Goal: Use online tool/utility

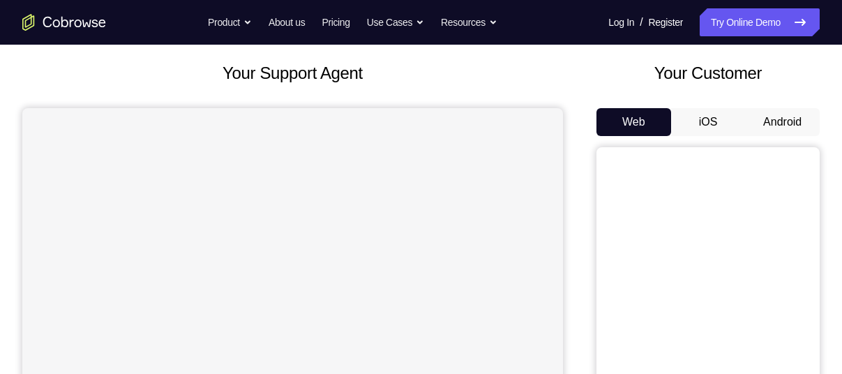
click at [786, 123] on button "Android" at bounding box center [782, 122] width 75 height 28
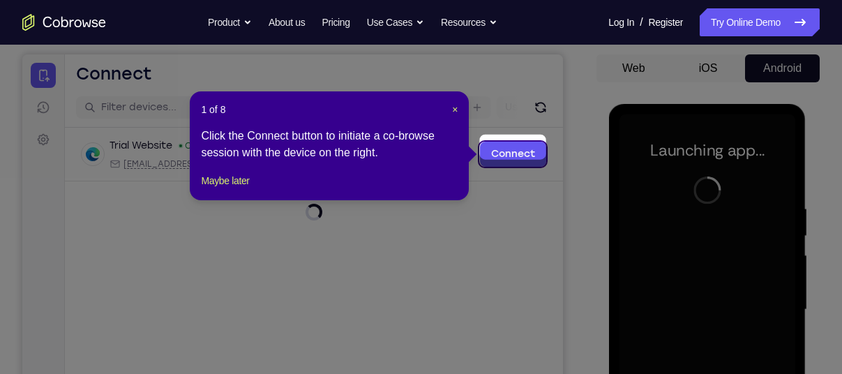
scroll to position [126, 0]
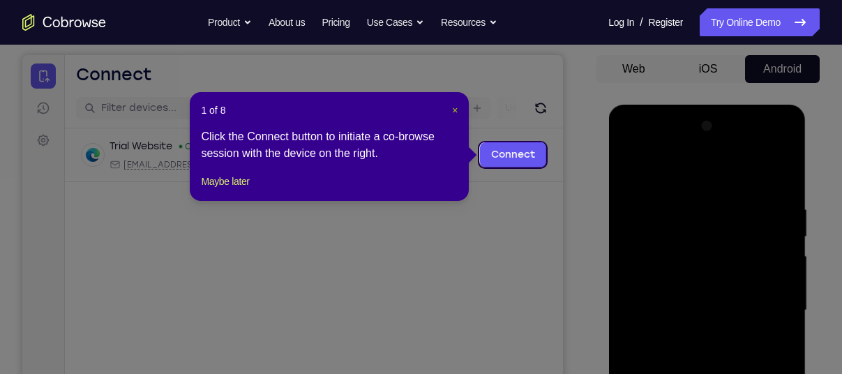
click at [456, 111] on span "×" at bounding box center [455, 110] width 6 height 11
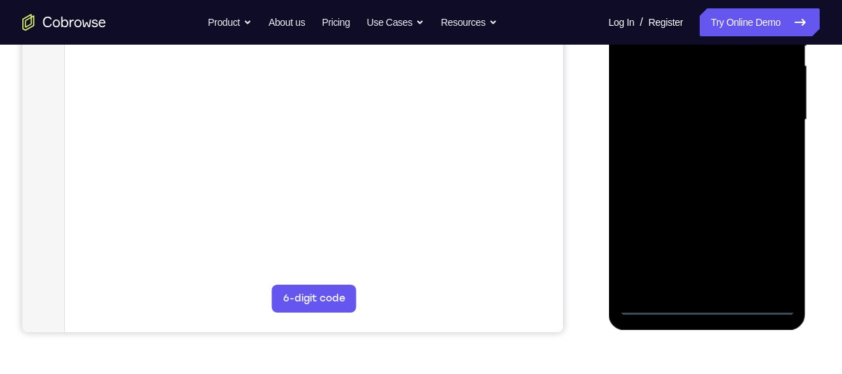
scroll to position [348, 0]
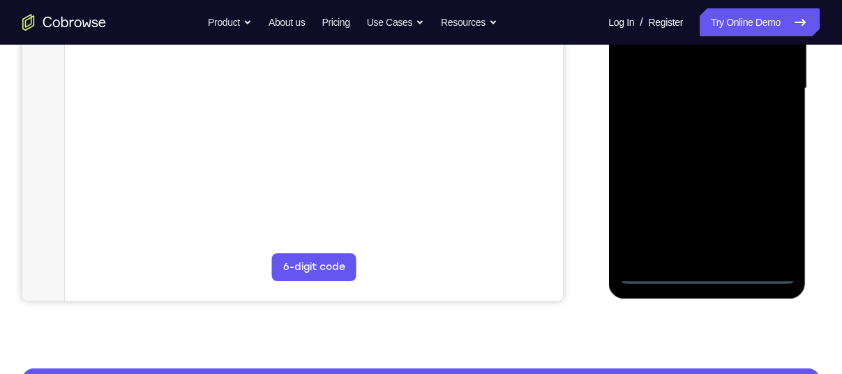
click at [707, 273] on div at bounding box center [707, 88] width 176 height 391
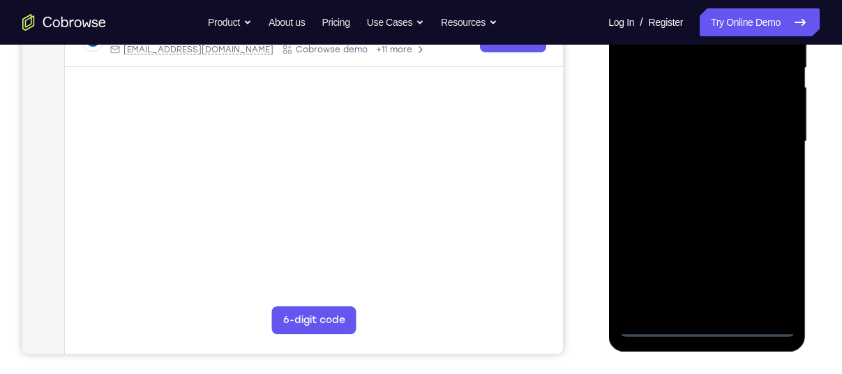
scroll to position [294, 0]
click at [769, 266] on div at bounding box center [707, 142] width 176 height 391
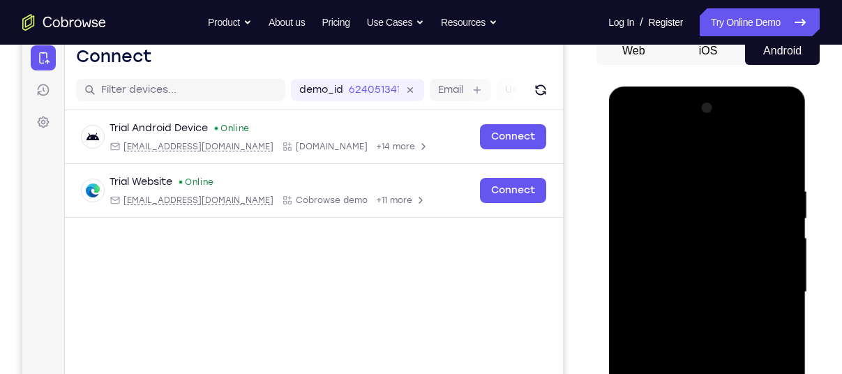
scroll to position [144, 0]
click at [785, 132] on div at bounding box center [707, 293] width 176 height 391
click at [743, 156] on div at bounding box center [707, 293] width 176 height 391
click at [707, 130] on div at bounding box center [707, 293] width 176 height 391
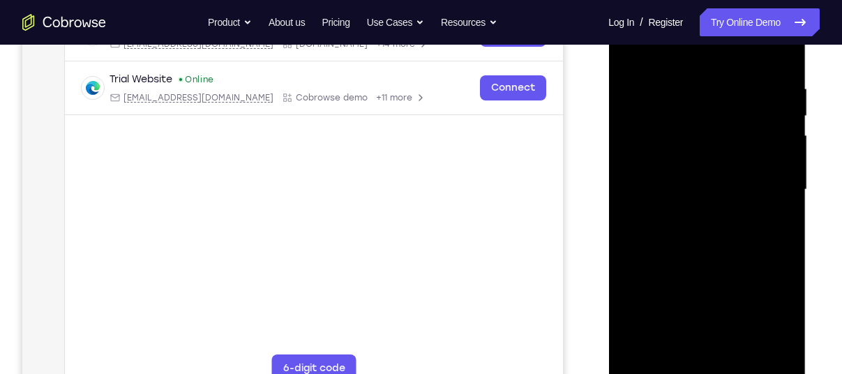
scroll to position [248, 0]
click at [733, 142] on div at bounding box center [707, 188] width 176 height 391
click at [733, 133] on div at bounding box center [707, 188] width 176 height 391
click at [691, 292] on div at bounding box center [707, 188] width 176 height 391
click at [702, 150] on div at bounding box center [707, 188] width 176 height 391
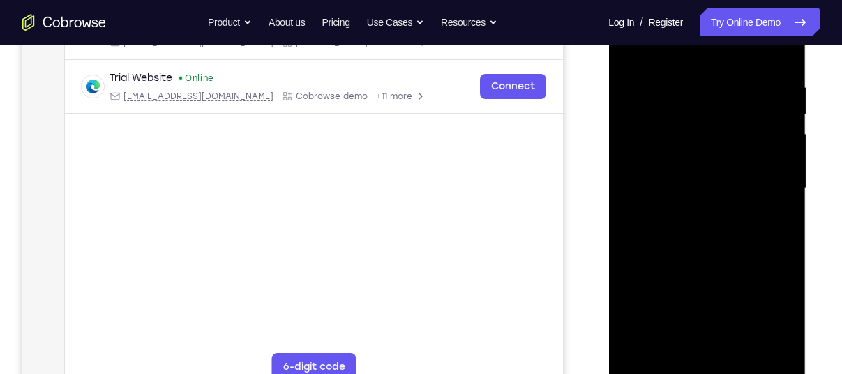
drag, startPoint x: 702, startPoint y: 151, endPoint x: 697, endPoint y: 111, distance: 40.8
click at [697, 111] on div at bounding box center [707, 188] width 176 height 391
click at [691, 188] on div at bounding box center [707, 188] width 176 height 391
drag, startPoint x: 748, startPoint y: 135, endPoint x: 748, endPoint y: 99, distance: 35.6
click at [748, 99] on div at bounding box center [707, 188] width 176 height 391
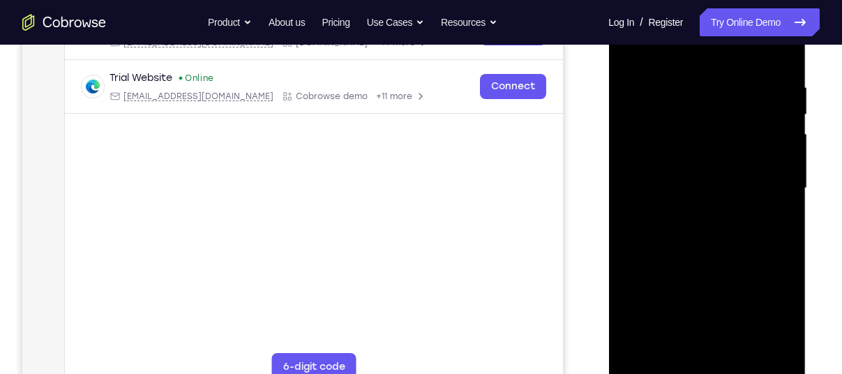
drag, startPoint x: 767, startPoint y: 239, endPoint x: 762, endPoint y: 163, distance: 76.8
click at [762, 163] on div at bounding box center [707, 188] width 176 height 391
drag, startPoint x: 774, startPoint y: 221, endPoint x: 771, endPoint y: 174, distance: 47.5
click at [771, 174] on div at bounding box center [707, 188] width 176 height 391
click at [784, 351] on div at bounding box center [707, 188] width 176 height 391
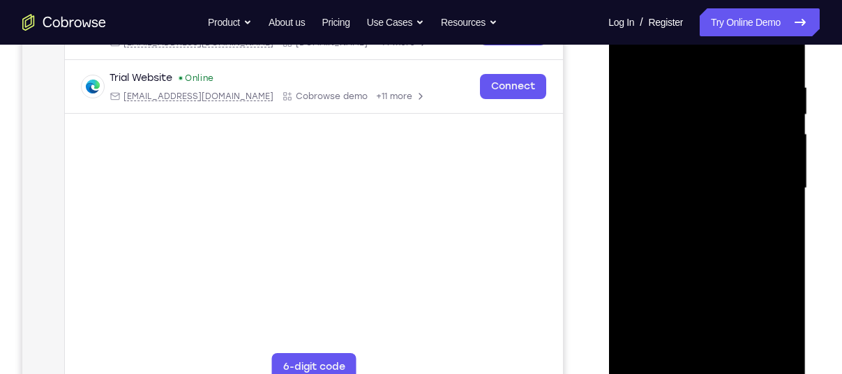
click at [729, 343] on div at bounding box center [707, 188] width 176 height 391
drag, startPoint x: 783, startPoint y: 262, endPoint x: 781, endPoint y: 239, distance: 22.5
click at [781, 239] on div at bounding box center [707, 188] width 176 height 391
click at [635, 94] on div at bounding box center [707, 188] width 176 height 391
drag, startPoint x: 764, startPoint y: 183, endPoint x: 765, endPoint y: 163, distance: 20.2
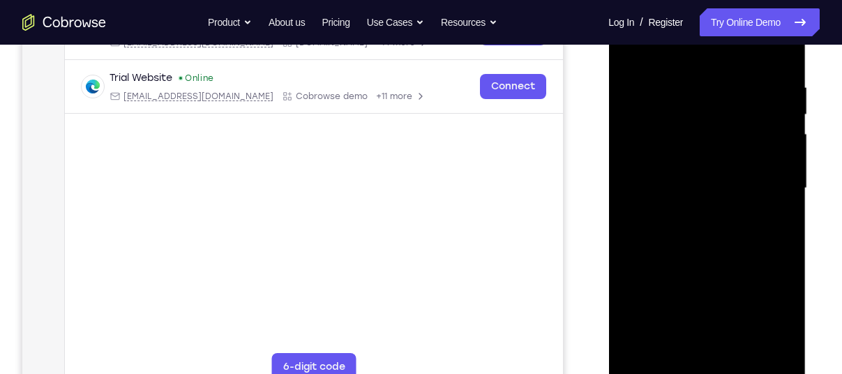
click at [765, 163] on div at bounding box center [707, 188] width 176 height 391
drag, startPoint x: 768, startPoint y: 142, endPoint x: 763, endPoint y: 174, distance: 32.5
click at [763, 174] on div at bounding box center [707, 188] width 176 height 391
click at [721, 181] on div at bounding box center [707, 188] width 176 height 391
drag, startPoint x: 778, startPoint y: 152, endPoint x: 764, endPoint y: 204, distance: 54.1
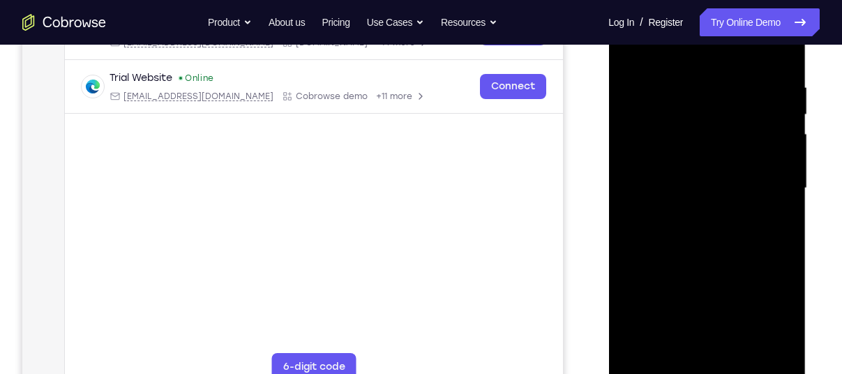
click at [764, 204] on div at bounding box center [707, 188] width 176 height 391
click at [785, 332] on div at bounding box center [707, 188] width 176 height 391
drag, startPoint x: 783, startPoint y: 239, endPoint x: 774, endPoint y: 284, distance: 46.2
click at [774, 284] on div at bounding box center [707, 188] width 176 height 391
drag, startPoint x: 774, startPoint y: 238, endPoint x: 757, endPoint y: 331, distance: 95.1
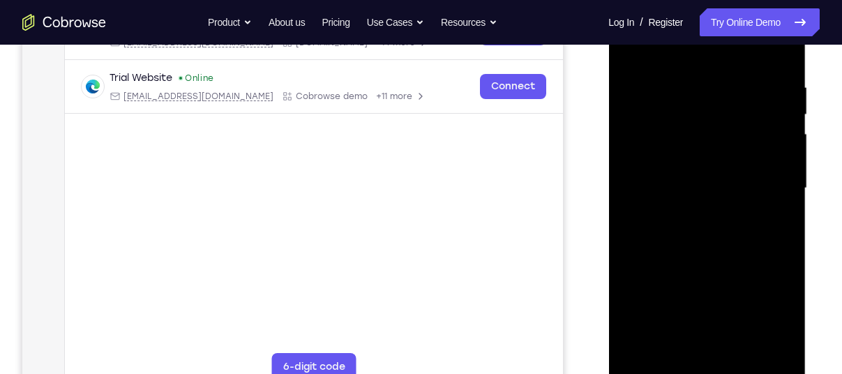
click at [757, 331] on div at bounding box center [707, 188] width 176 height 391
click at [707, 63] on div at bounding box center [707, 188] width 176 height 391
click at [707, 59] on div at bounding box center [707, 188] width 176 height 391
click at [707, 58] on div at bounding box center [707, 188] width 176 height 391
click at [728, 207] on div at bounding box center [707, 188] width 176 height 391
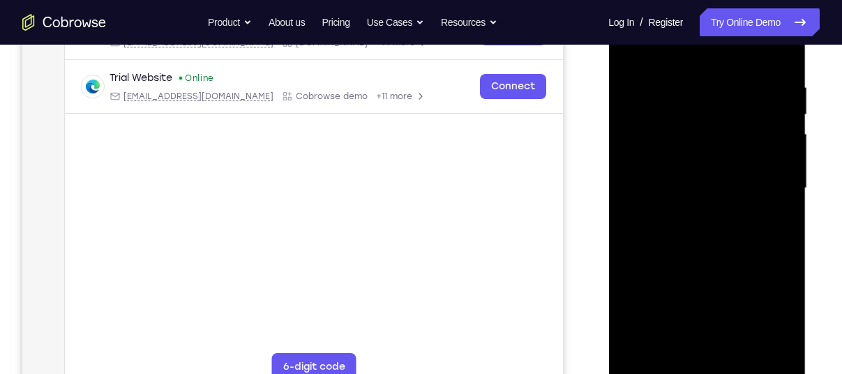
drag, startPoint x: 774, startPoint y: 186, endPoint x: 765, endPoint y: 126, distance: 60.7
click at [765, 126] on div at bounding box center [707, 188] width 176 height 391
click at [780, 353] on div at bounding box center [707, 188] width 176 height 391
drag, startPoint x: 769, startPoint y: 150, endPoint x: 761, endPoint y: 267, distance: 117.5
click at [761, 267] on div at bounding box center [707, 188] width 176 height 391
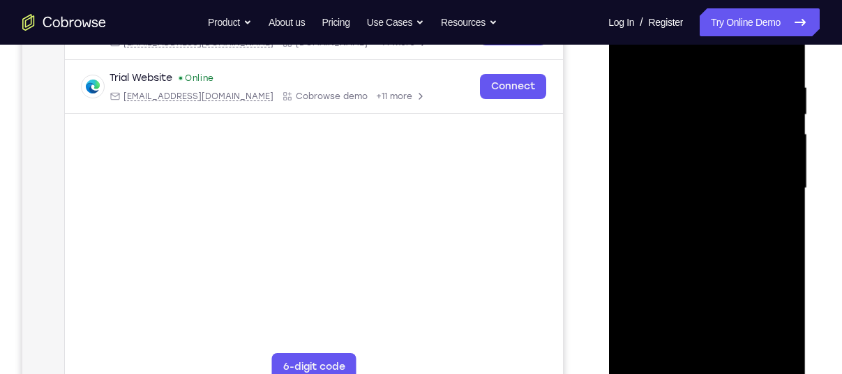
click at [714, 59] on div at bounding box center [707, 188] width 176 height 391
click at [737, 57] on div at bounding box center [707, 188] width 176 height 391
click at [655, 215] on div at bounding box center [707, 188] width 176 height 391
click at [779, 260] on div at bounding box center [707, 188] width 176 height 391
drag, startPoint x: 769, startPoint y: 216, endPoint x: 774, endPoint y: 232, distance: 16.8
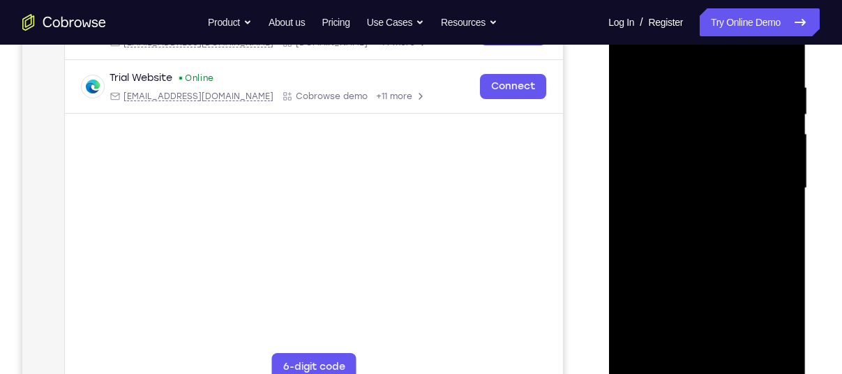
click at [774, 232] on div at bounding box center [707, 188] width 176 height 391
click at [699, 239] on div at bounding box center [707, 188] width 176 height 391
click at [776, 347] on div at bounding box center [707, 188] width 176 height 391
drag, startPoint x: 733, startPoint y: 340, endPoint x: 723, endPoint y: 362, distance: 24.4
click at [723, 362] on div at bounding box center [707, 188] width 176 height 391
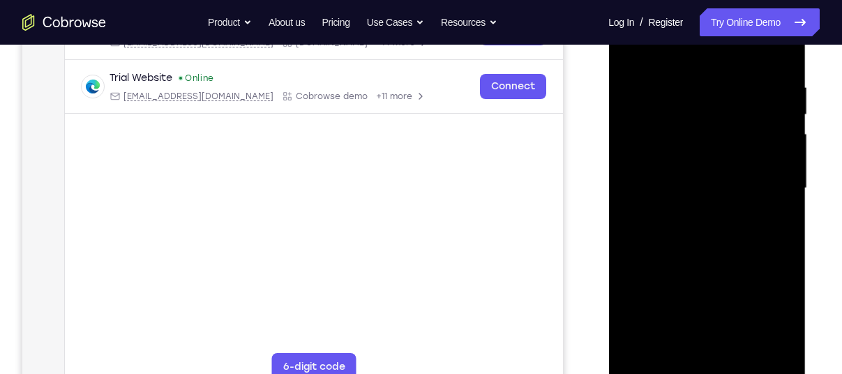
click at [661, 370] on div at bounding box center [707, 188] width 176 height 391
click at [751, 210] on div at bounding box center [707, 188] width 176 height 391
drag, startPoint x: 758, startPoint y: 234, endPoint x: 757, endPoint y: 181, distance: 52.3
click at [757, 181] on div at bounding box center [707, 188] width 176 height 391
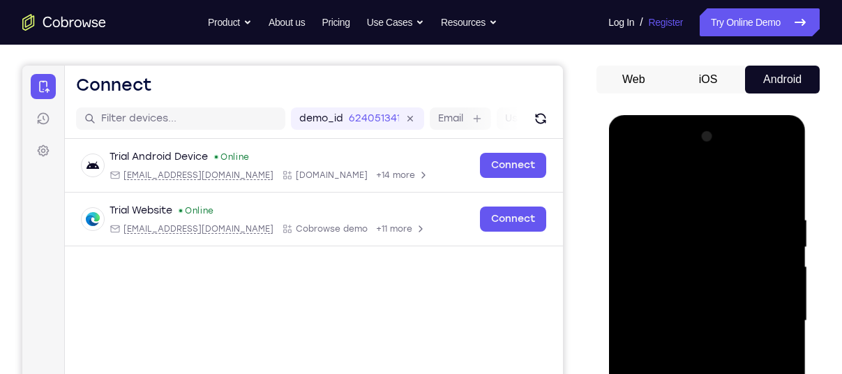
scroll to position [81, 0]
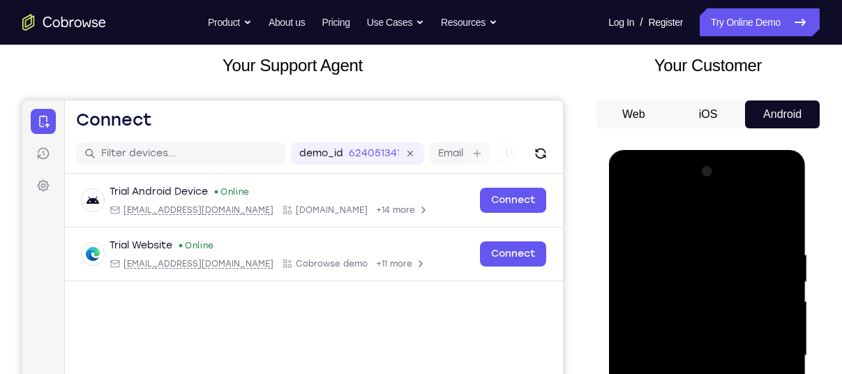
drag, startPoint x: 721, startPoint y: 213, endPoint x: 707, endPoint y: 136, distance: 78.0
click at [707, 150] on html "Online web based iOS Simulators and Android Emulators. Run iPhone, iPad, Mobile…" at bounding box center [707, 359] width 199 height 419
drag, startPoint x: 733, startPoint y: 232, endPoint x: 722, endPoint y: 368, distance: 136.5
click at [722, 368] on div at bounding box center [707, 355] width 176 height 391
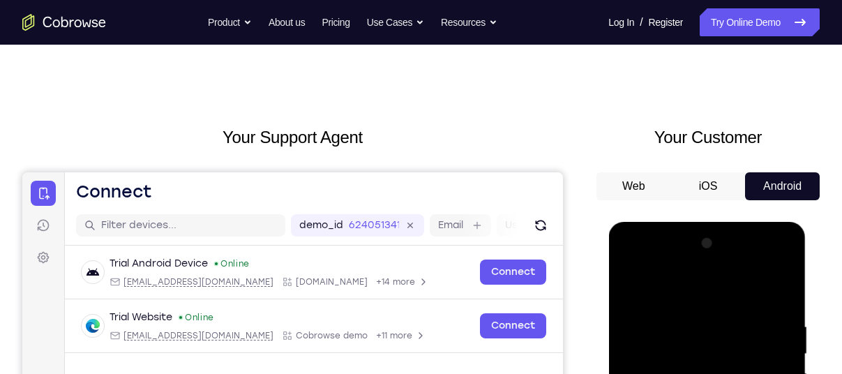
scroll to position [10, 0]
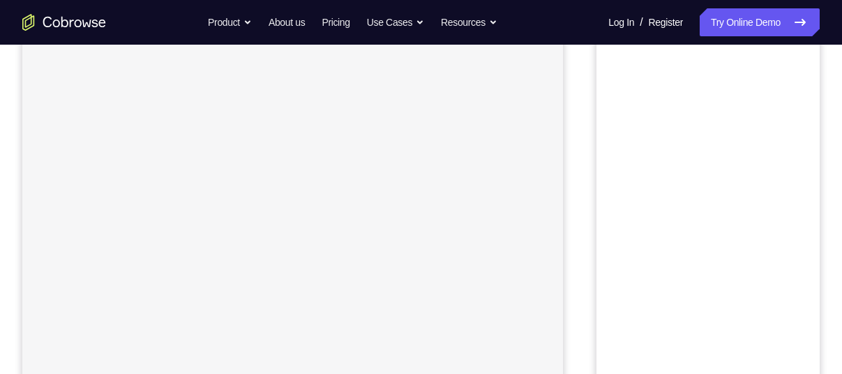
scroll to position [248, 0]
